Goal: Check status

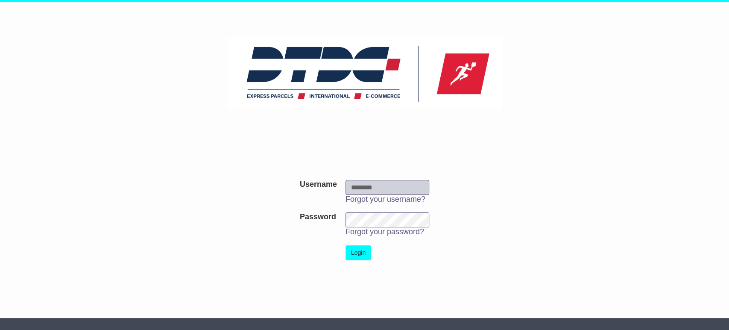
type input "***"
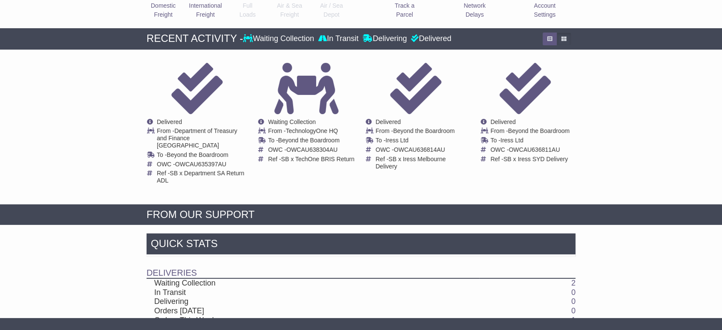
scroll to position [160, 0]
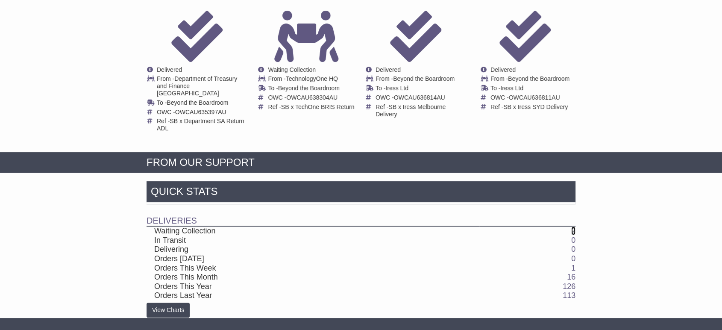
click at [574, 226] on link "2" at bounding box center [573, 230] width 4 height 9
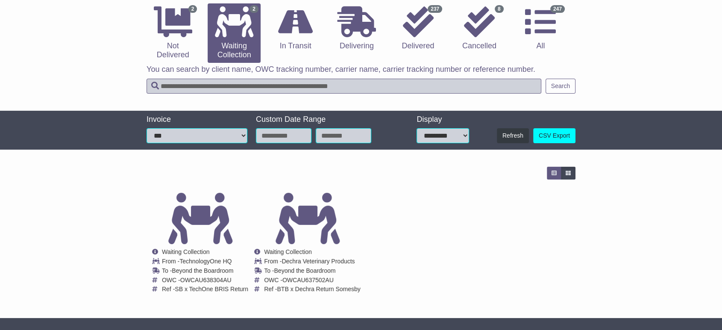
scroll to position [91, 0]
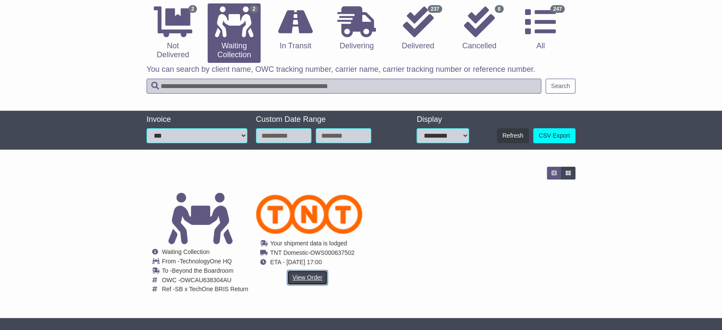
click at [301, 273] on link "View Order" at bounding box center [307, 277] width 41 height 15
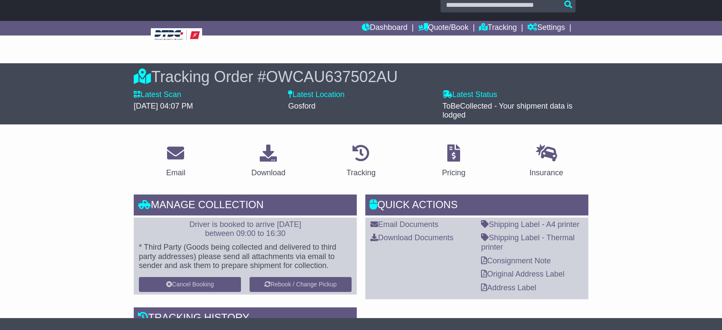
scroll to position [285, 0]
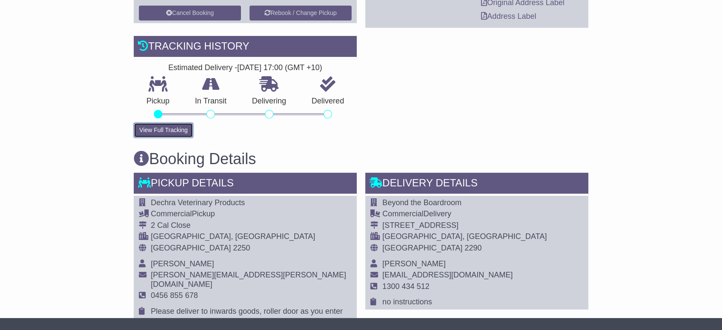
click at [188, 129] on button "View Full Tracking" at bounding box center [163, 130] width 59 height 15
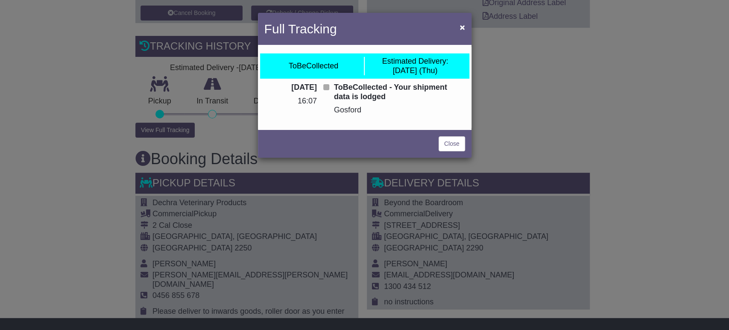
click at [330, 90] on div "ToBeCollected - Your shipment data is lodged [GEOGRAPHIC_DATA]" at bounding box center [400, 102] width 140 height 38
click at [461, 32] on button "×" at bounding box center [462, 27] width 14 height 18
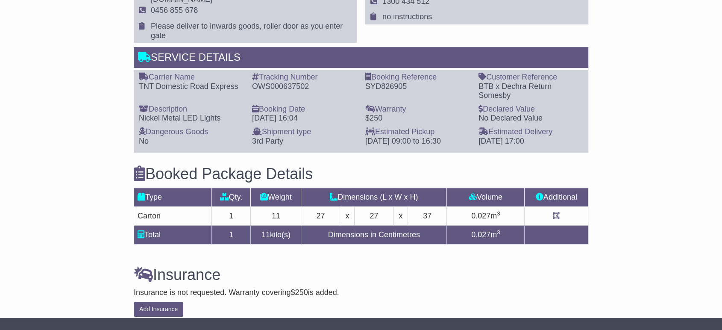
scroll to position [142, 0]
